Goal: Task Accomplishment & Management: Complete application form

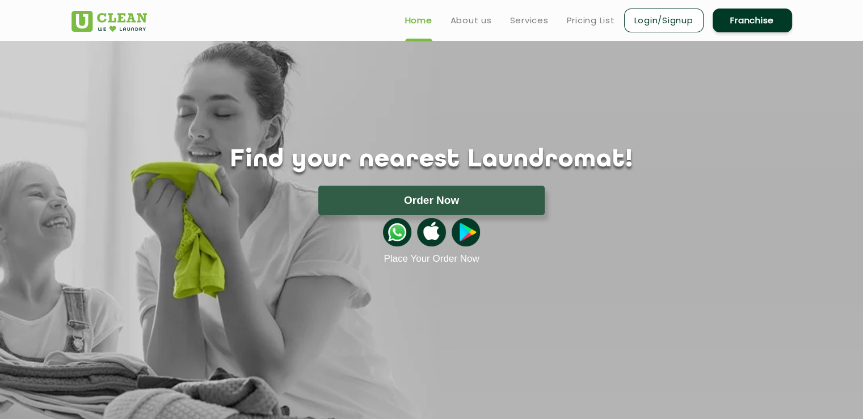
click at [729, 23] on link "Franchise" at bounding box center [752, 21] width 79 height 24
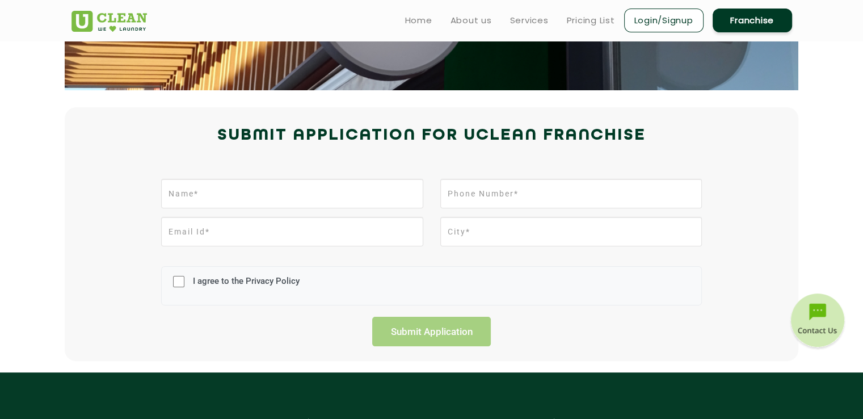
scroll to position [191, 0]
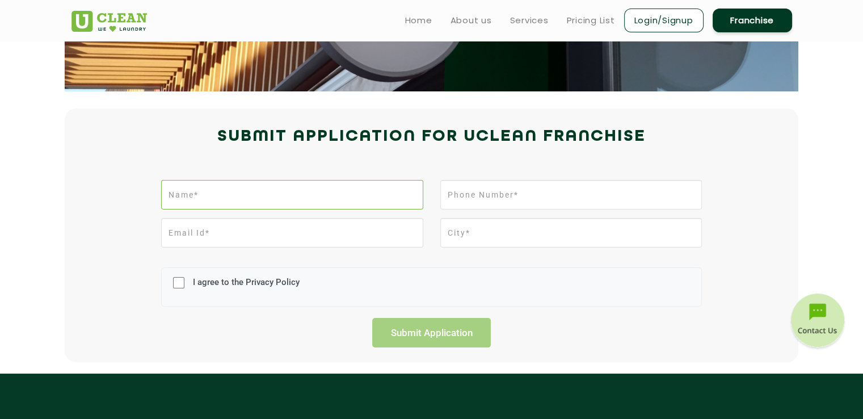
click at [230, 196] on input "text" at bounding box center [292, 195] width 262 height 30
type input "GAUTAM"
click at [483, 194] on input "tel" at bounding box center [571, 195] width 262 height 30
type input "7015114345"
click at [297, 234] on input "email" at bounding box center [292, 233] width 262 height 30
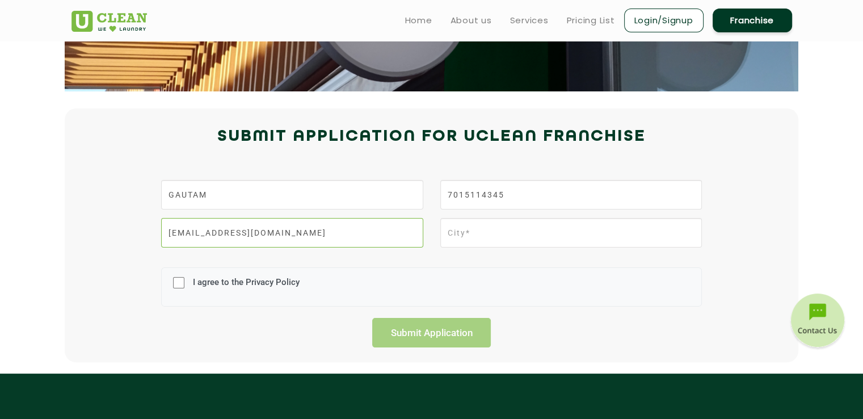
type input "[EMAIL_ADDRESS][DOMAIN_NAME]"
click at [477, 236] on input "text" at bounding box center [571, 233] width 262 height 30
drag, startPoint x: 477, startPoint y: 236, endPoint x: 451, endPoint y: 236, distance: 26.1
click at [451, 236] on input "AMb" at bounding box center [571, 233] width 262 height 30
type input "AMBALA"
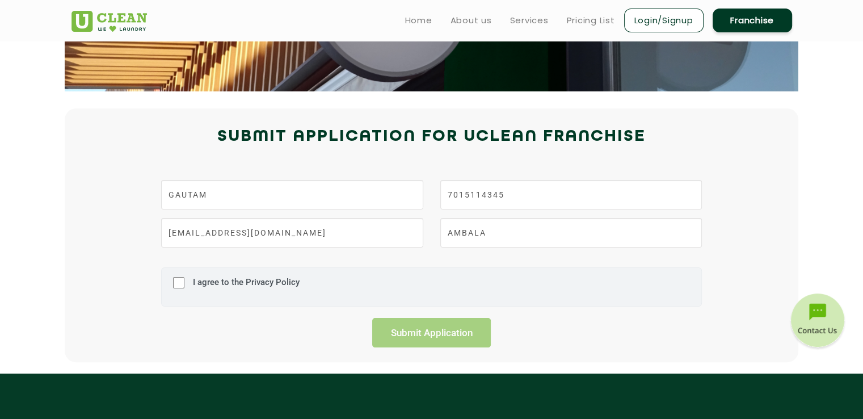
click at [186, 288] on div "I agree to the Privacy Policy" at bounding box center [431, 286] width 541 height 39
click at [182, 286] on input "I agree to the Privacy Policy" at bounding box center [178, 283] width 11 height 30
checkbox input "true"
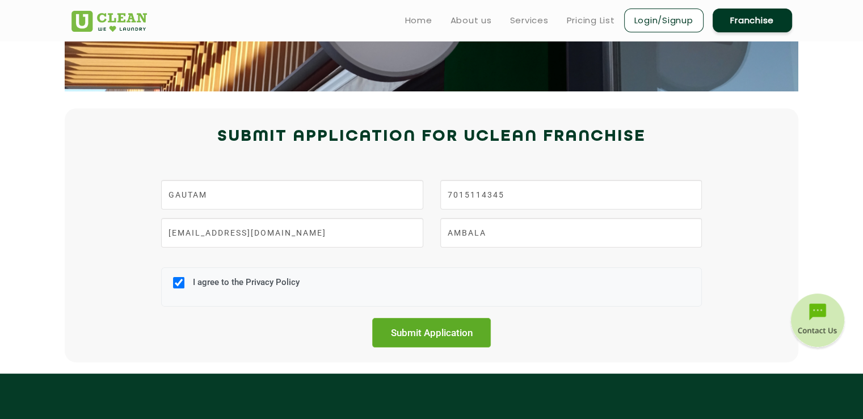
click at [415, 332] on input "Submit Application" at bounding box center [431, 333] width 119 height 30
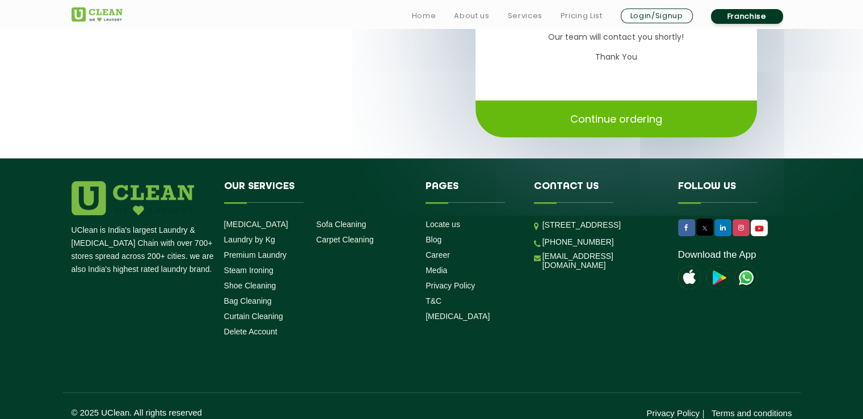
scroll to position [229, 0]
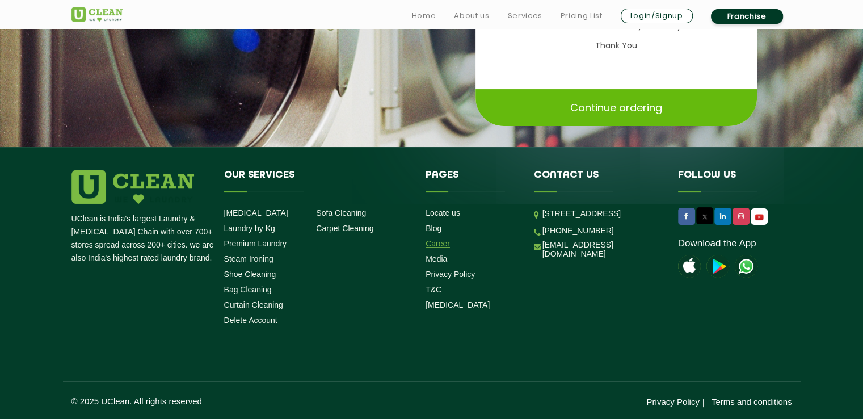
click at [441, 243] on link "Career" at bounding box center [438, 243] width 24 height 9
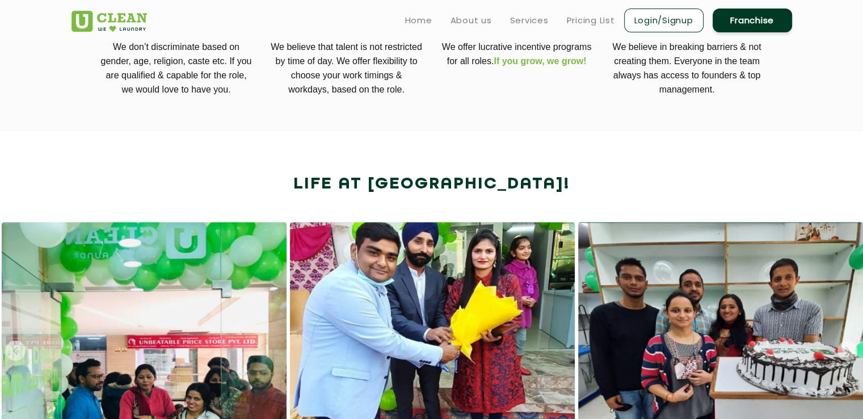
scroll to position [293, 0]
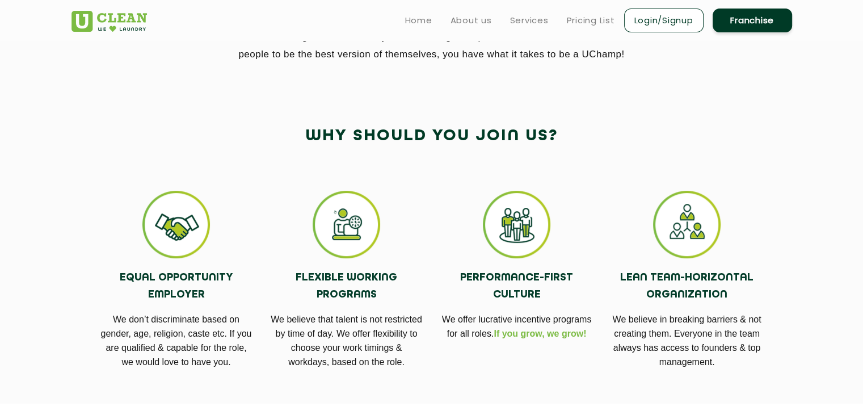
click at [748, 20] on link "Franchise" at bounding box center [752, 21] width 79 height 24
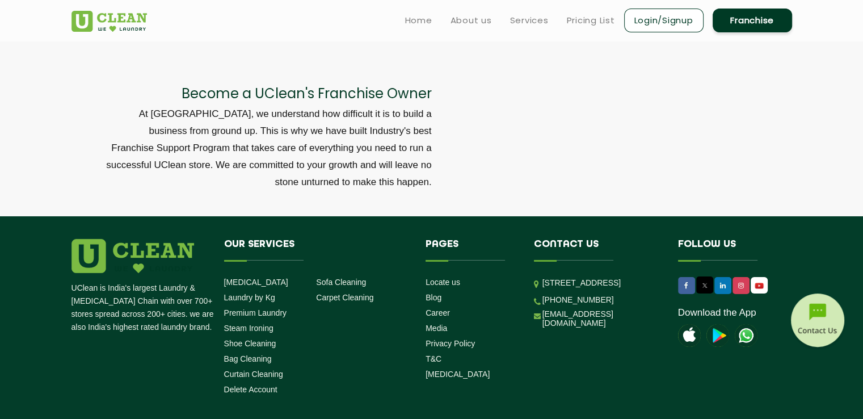
scroll to position [3877, 0]
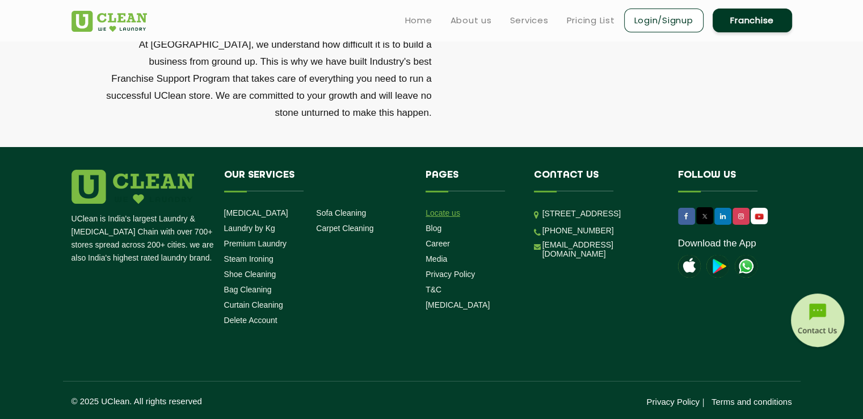
click at [452, 210] on link "Locate us" at bounding box center [443, 212] width 35 height 9
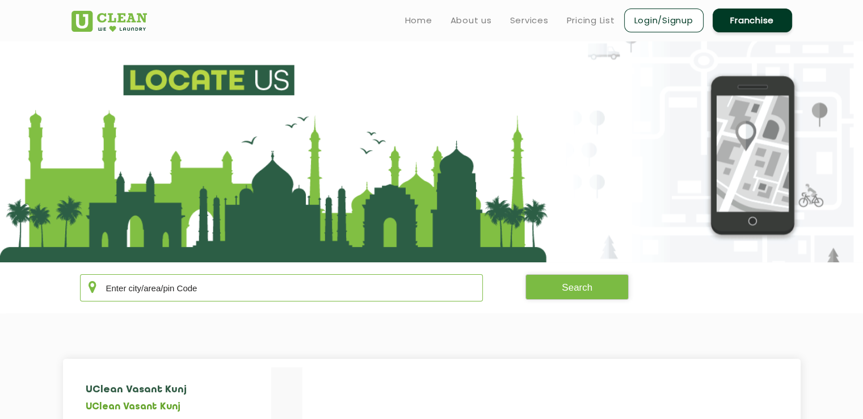
click at [384, 283] on input "text" at bounding box center [281, 287] width 403 height 27
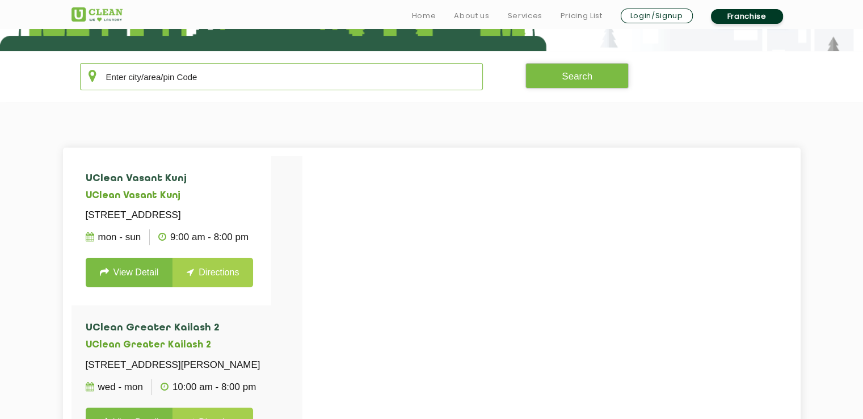
scroll to position [213, 0]
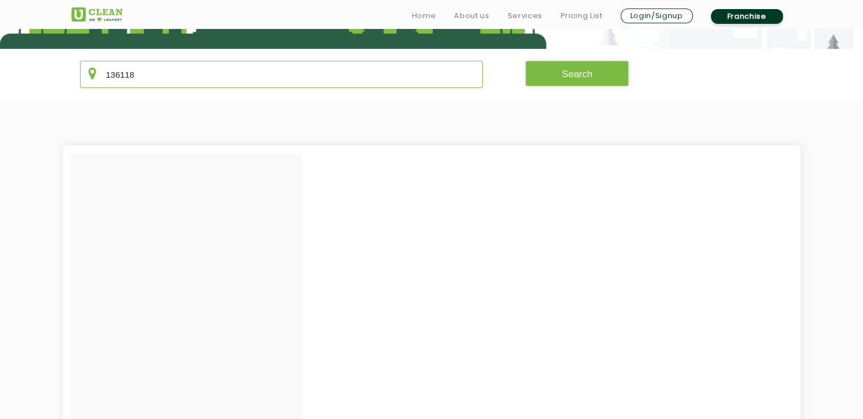
drag, startPoint x: 148, startPoint y: 76, endPoint x: 92, endPoint y: 70, distance: 56.0
click at [92, 70] on div "136118" at bounding box center [281, 74] width 403 height 27
click at [548, 71] on button "Search" at bounding box center [576, 74] width 103 height 26
click at [546, 73] on button "Search" at bounding box center [576, 74] width 103 height 26
type input "133001"
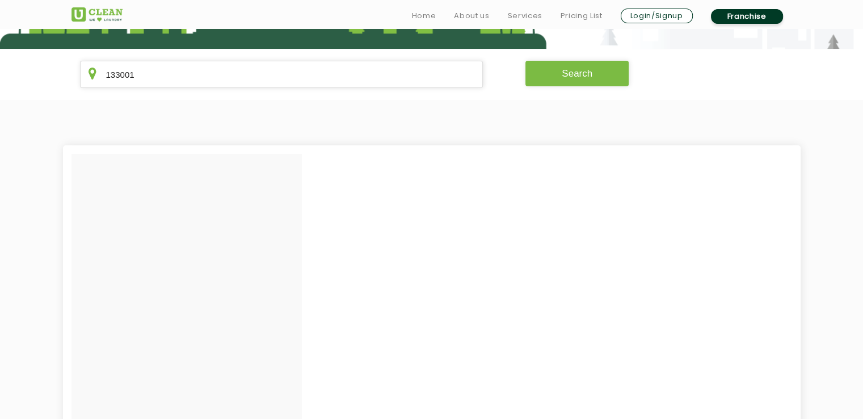
click at [545, 77] on button "Search" at bounding box center [576, 74] width 103 height 26
click at [429, 14] on link "Home" at bounding box center [424, 16] width 24 height 14
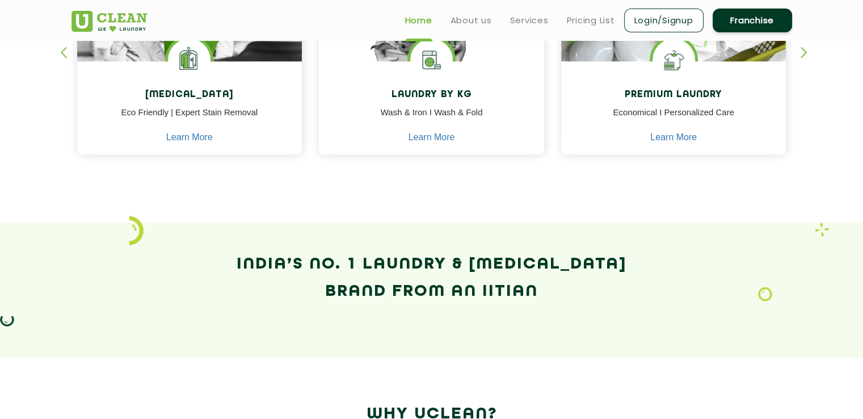
scroll to position [594, 0]
click at [749, 25] on link "Franchise" at bounding box center [752, 21] width 79 height 24
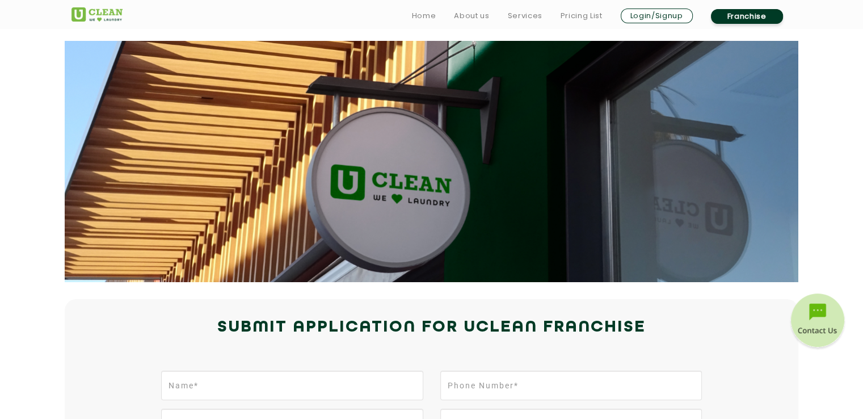
scroll to position [230, 0]
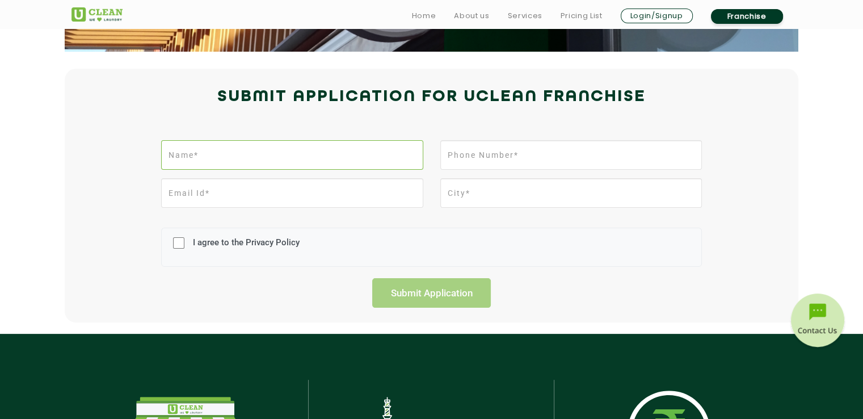
click at [286, 155] on input "text" at bounding box center [292, 155] width 262 height 30
type input "ASHISH"
click at [470, 153] on input "tel" at bounding box center [571, 155] width 262 height 30
type input "9996728596"
click at [329, 195] on input "email" at bounding box center [292, 193] width 262 height 30
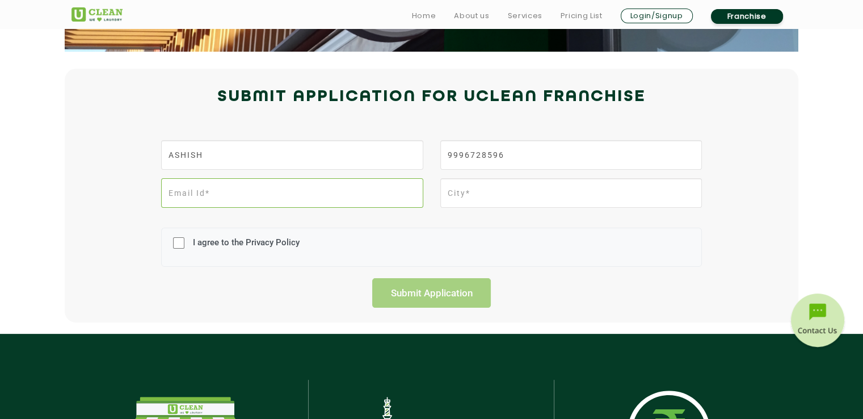
type input "cscsolutionpoint2.0@gmail.com"
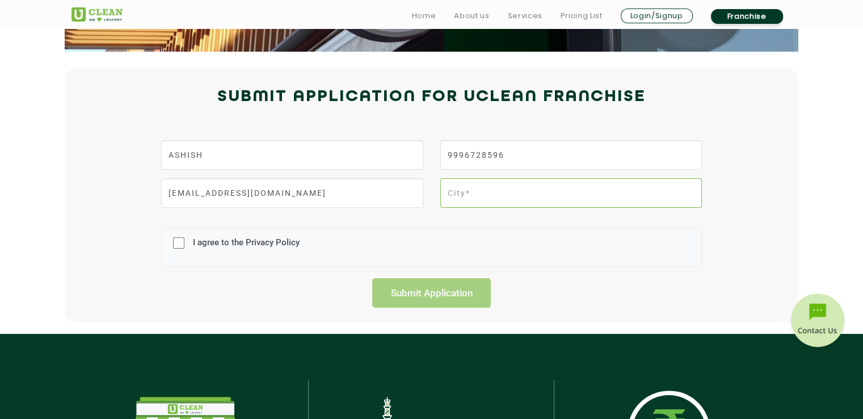
click at [483, 197] on input "text" at bounding box center [571, 193] width 262 height 30
drag, startPoint x: 483, startPoint y: 197, endPoint x: 424, endPoint y: 198, distance: 58.5
click at [424, 198] on div "cscsolutionpoint2.0@gmail.com k" at bounding box center [432, 197] width 558 height 38
drag, startPoint x: 478, startPoint y: 198, endPoint x: 471, endPoint y: 198, distance: 6.8
click at [471, 198] on input "KURUS" at bounding box center [571, 193] width 262 height 30
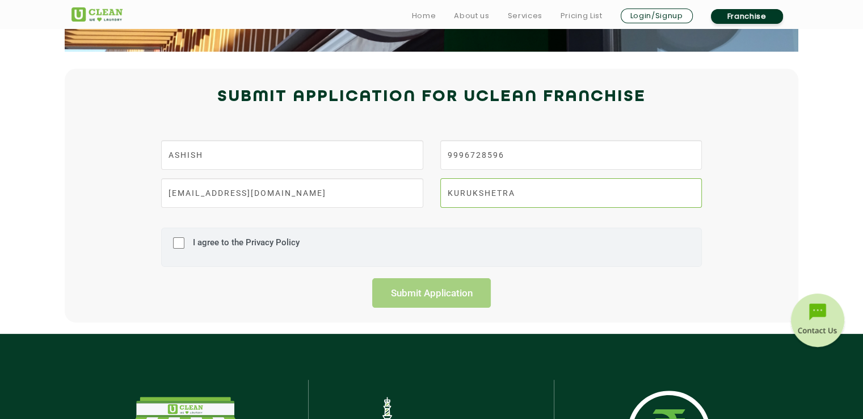
type input "KURUKSHETRA"
click at [175, 243] on input "I agree to the Privacy Policy" at bounding box center [178, 243] width 11 height 30
checkbox input "true"
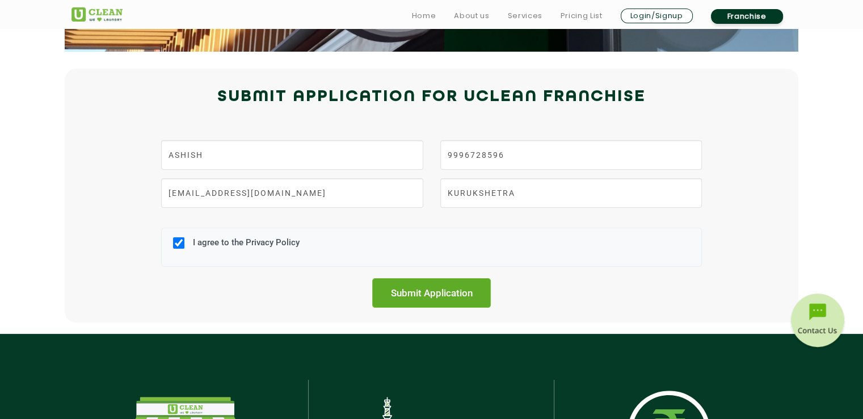
click at [438, 284] on input "Submit Application" at bounding box center [431, 293] width 119 height 30
